Goal: Task Accomplishment & Management: Use online tool/utility

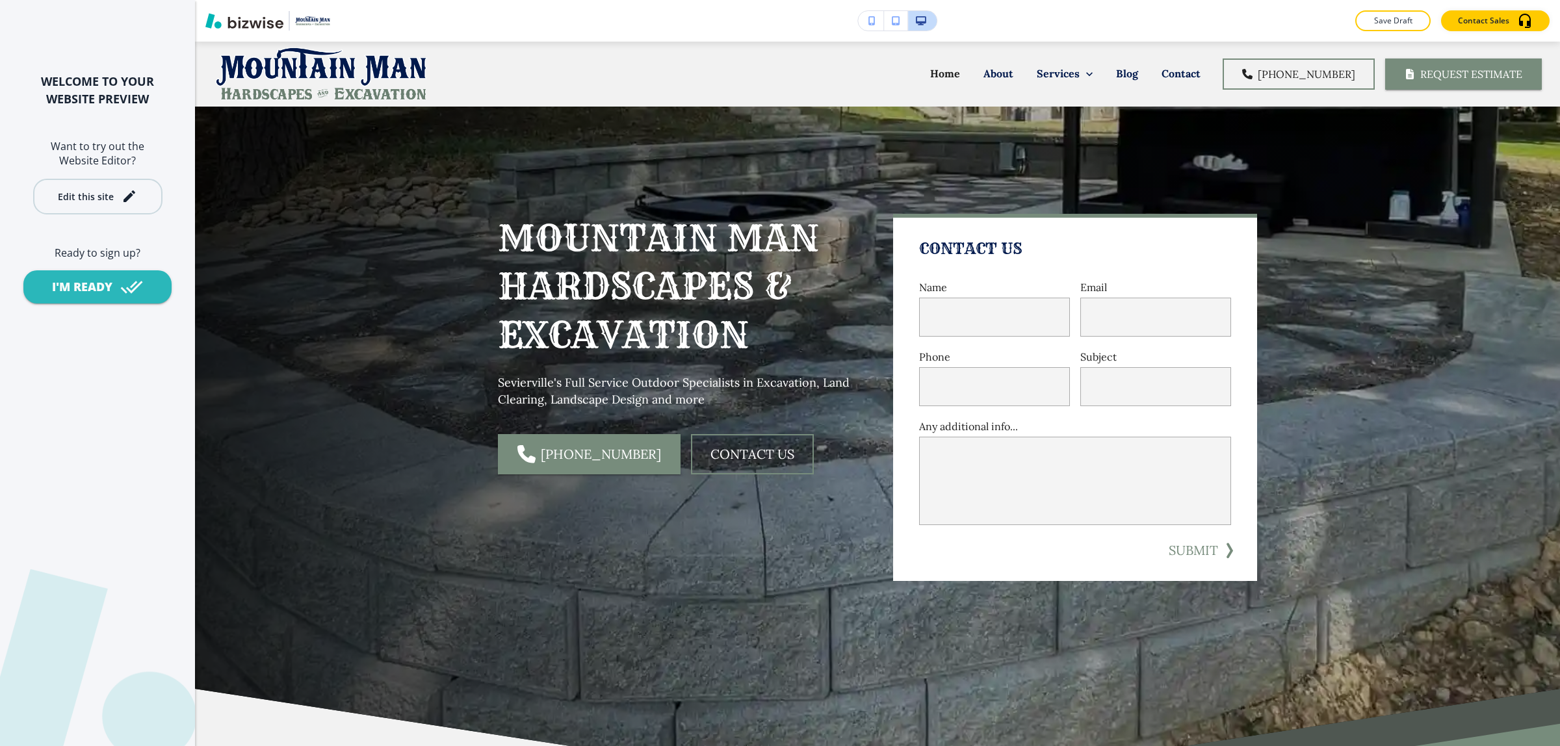
click at [122, 196] on icon "button" at bounding box center [130, 197] width 16 height 16
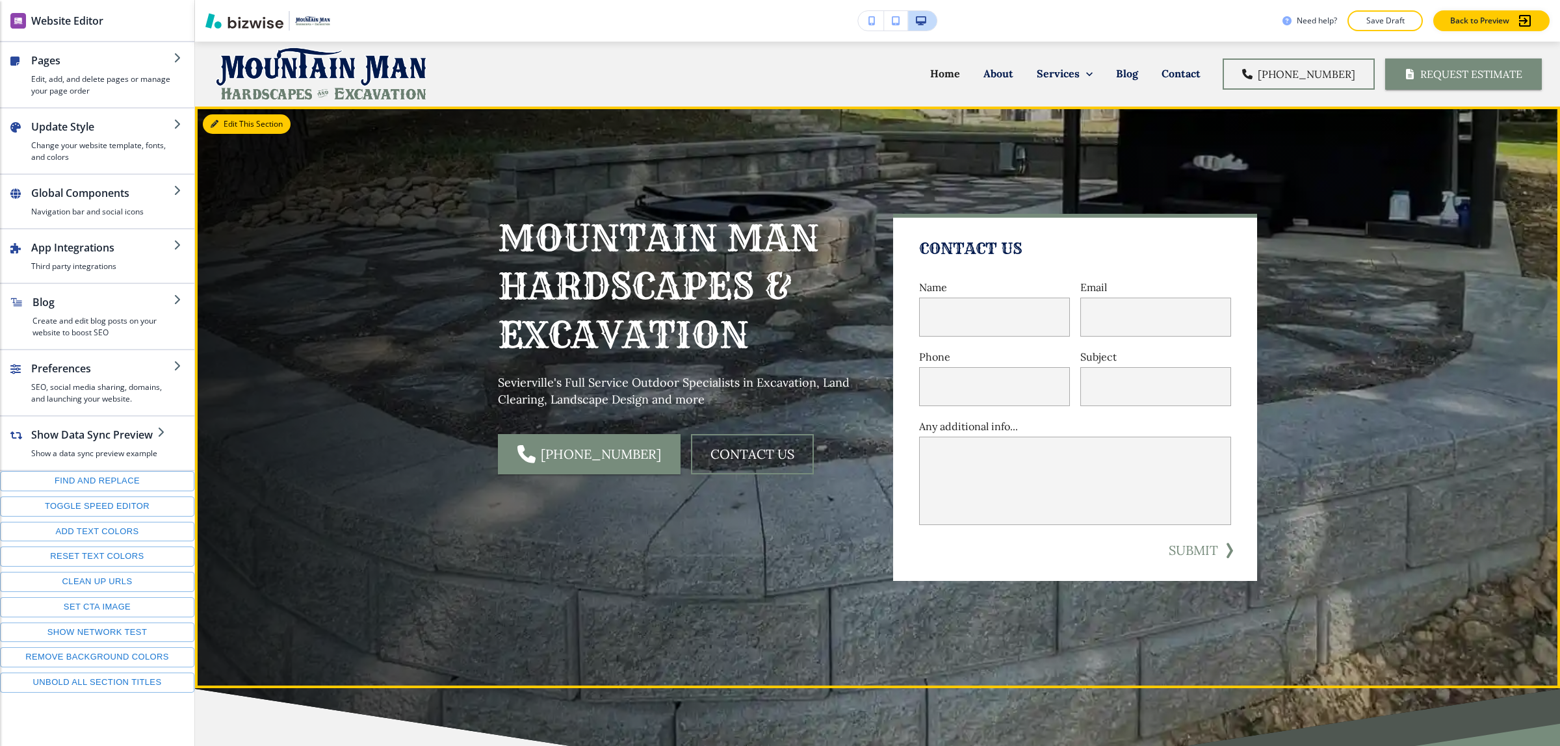
click at [233, 115] on button "Edit This Section" at bounding box center [247, 124] width 88 height 20
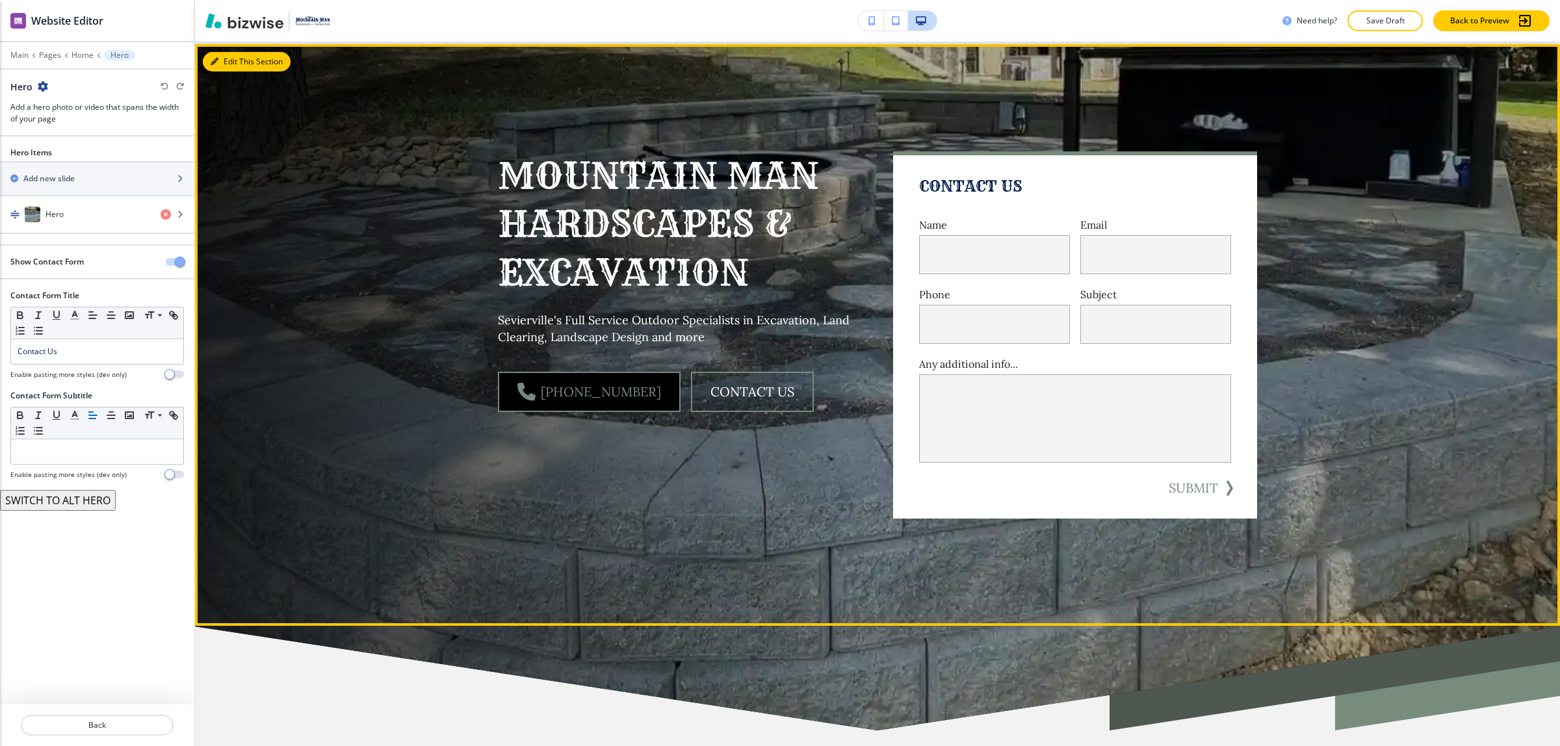
scroll to position [65, 0]
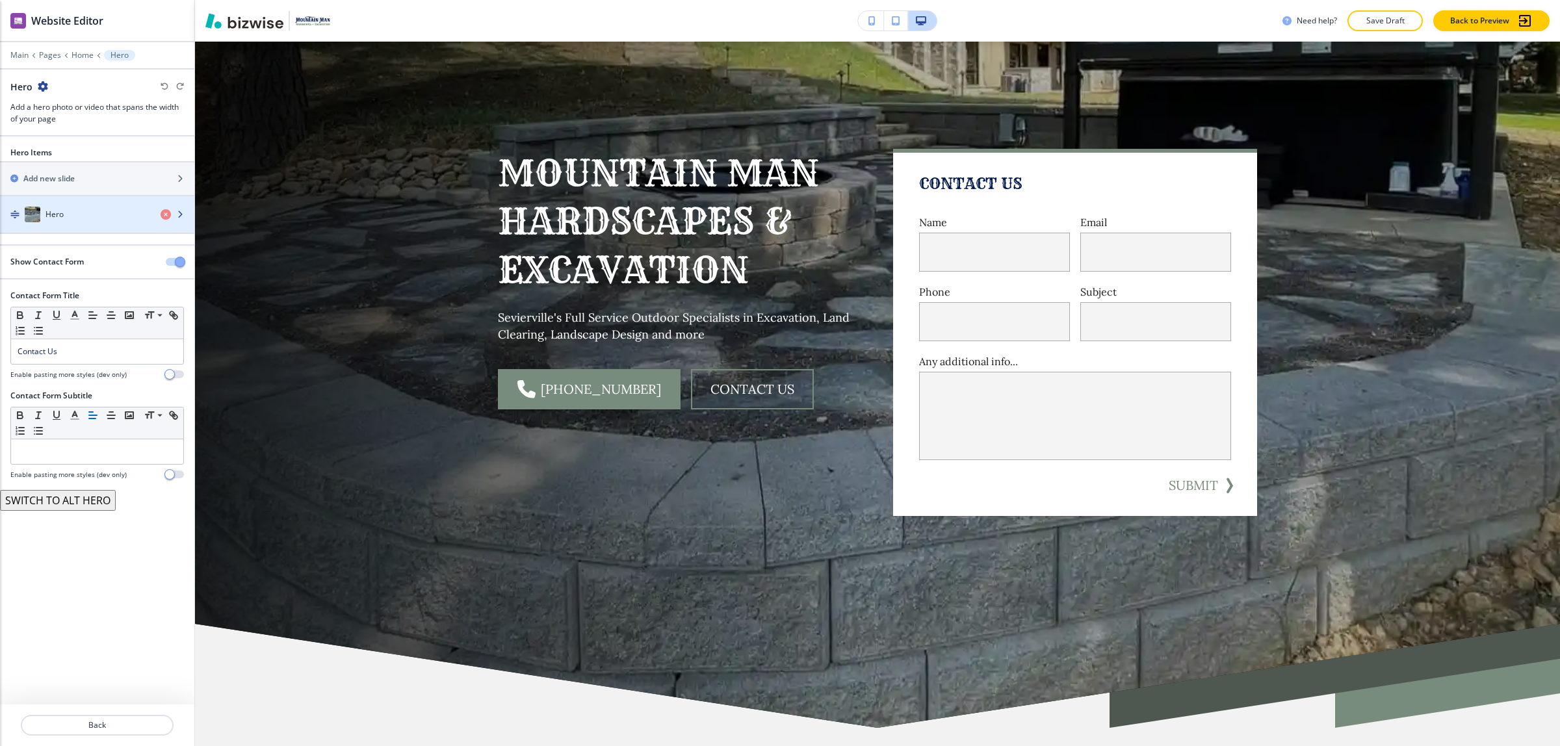
click at [75, 216] on div "Hero" at bounding box center [75, 215] width 150 height 16
